Goal: Task Accomplishment & Management: Manage account settings

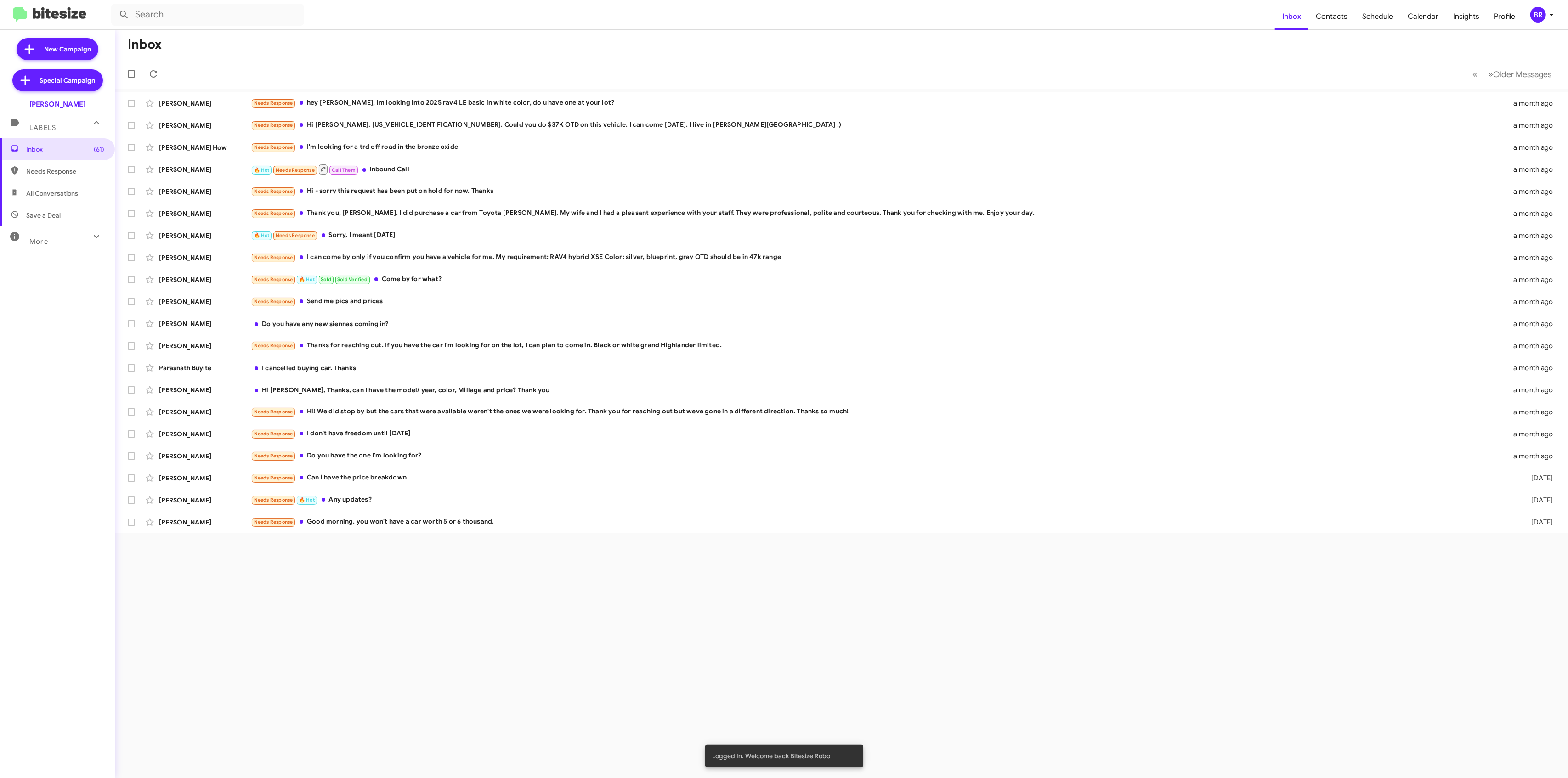
click at [1547, 14] on icon at bounding box center [1552, 15] width 11 height 11
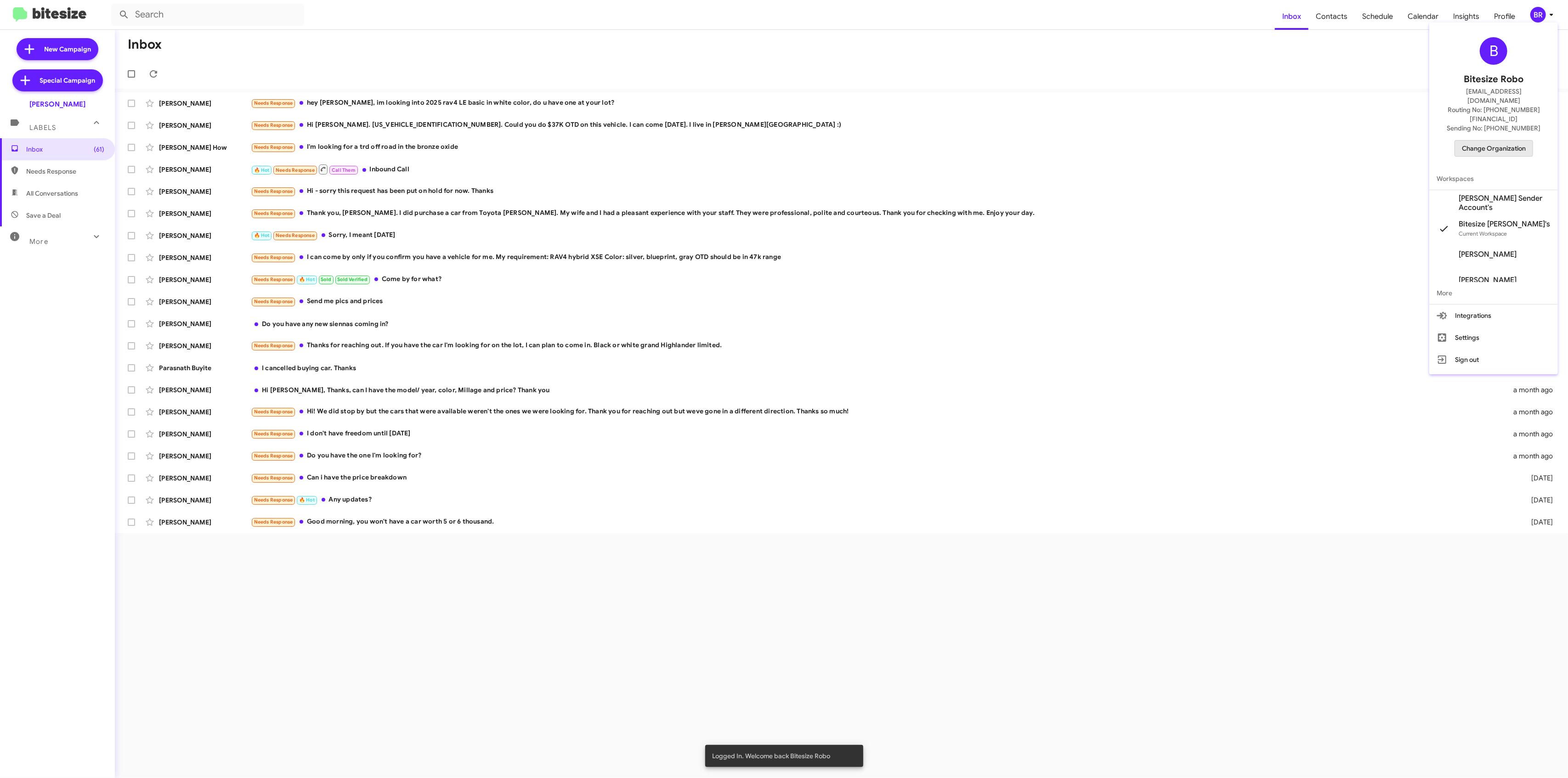
click at [1484, 140] on span "Change Organization" at bounding box center [1493, 148] width 64 height 15
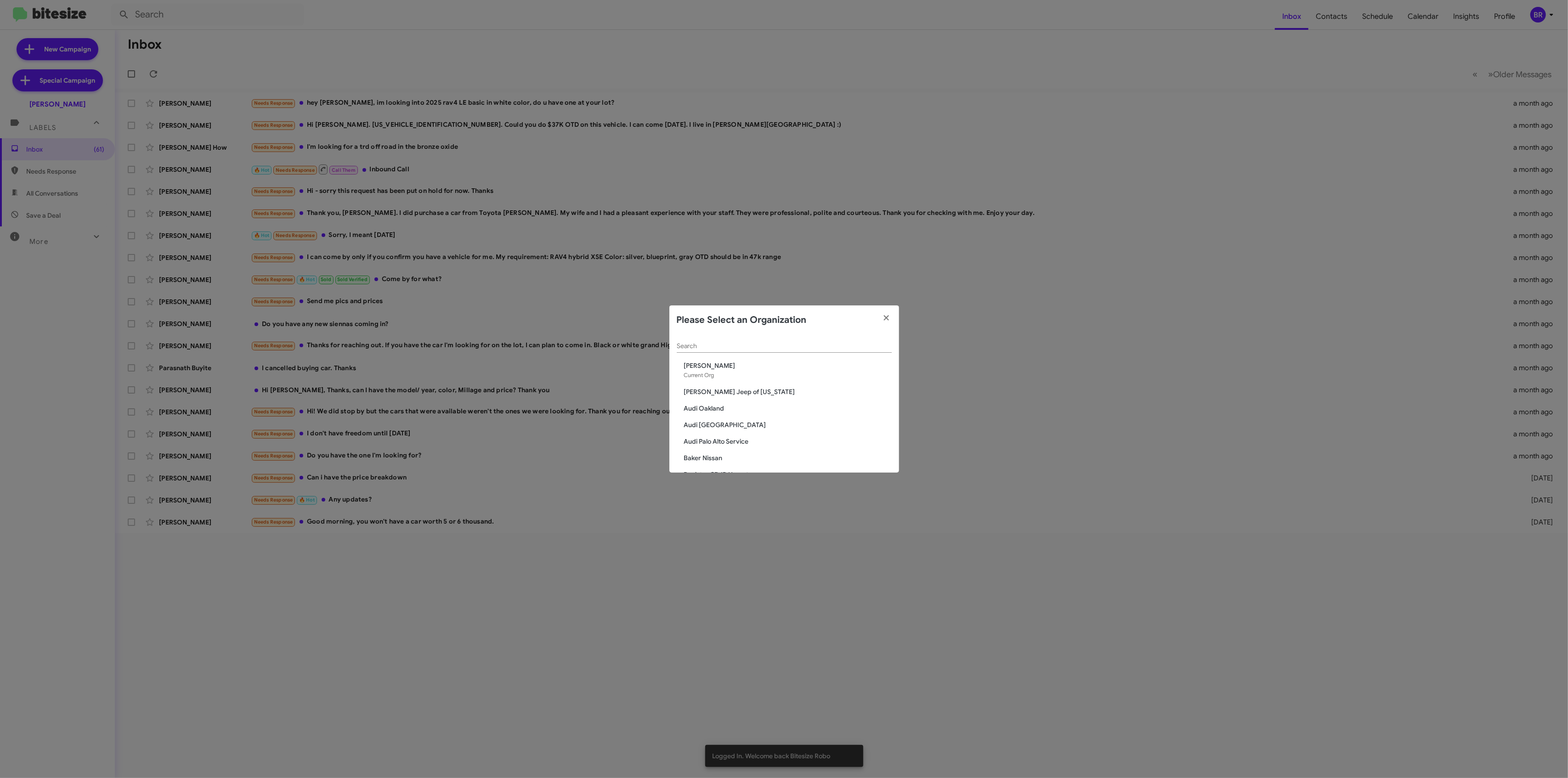
click at [797, 350] on div "Search" at bounding box center [784, 343] width 215 height 18
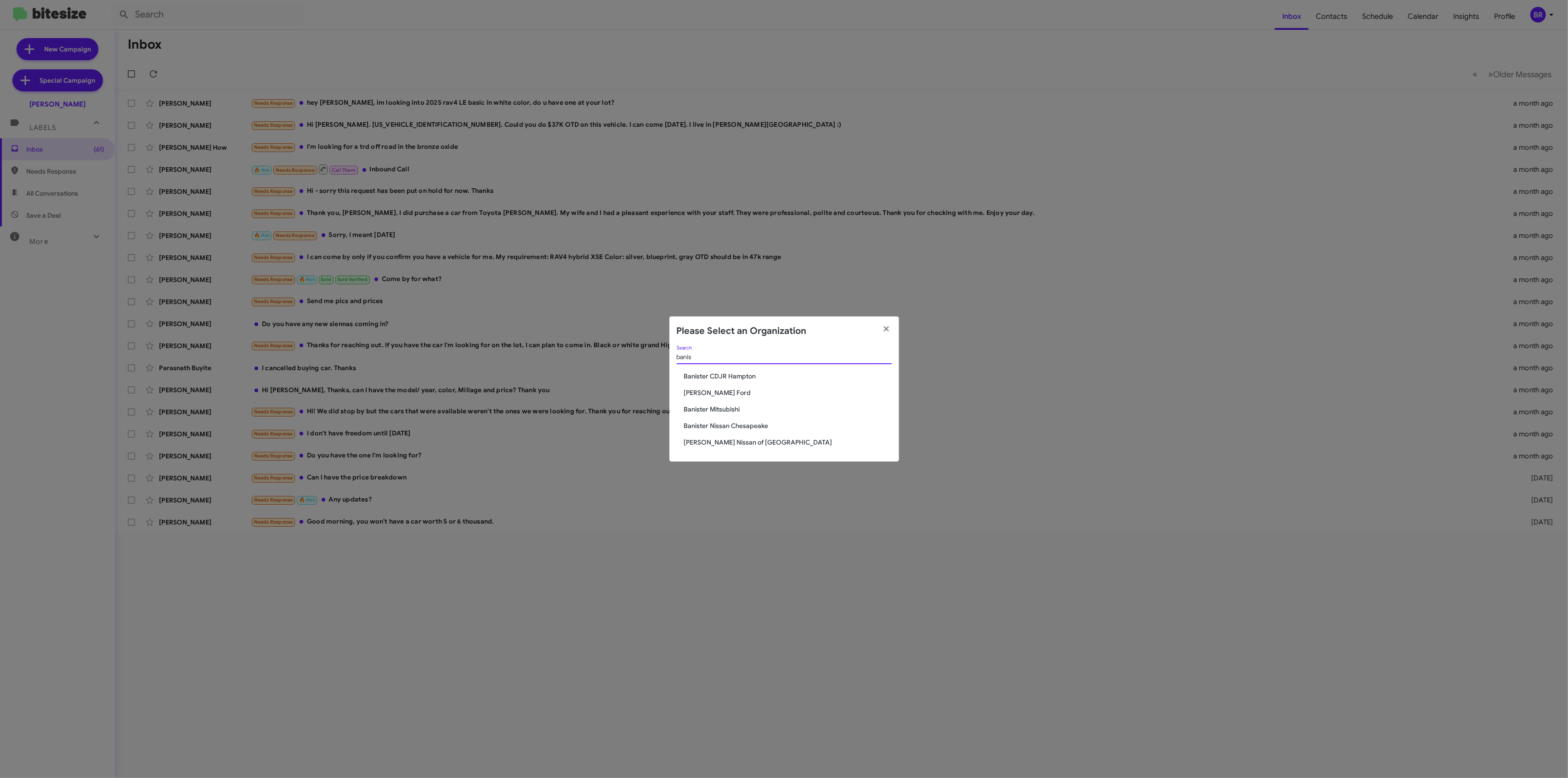
type input "banis"
click at [754, 429] on span "Banister Nissan Chesapeake" at bounding box center [788, 426] width 208 height 9
